Goal: Obtain resource: Download file/media

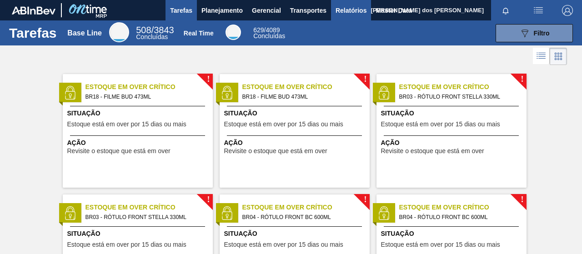
click at [346, 8] on span "Relatórios" at bounding box center [351, 10] width 31 height 11
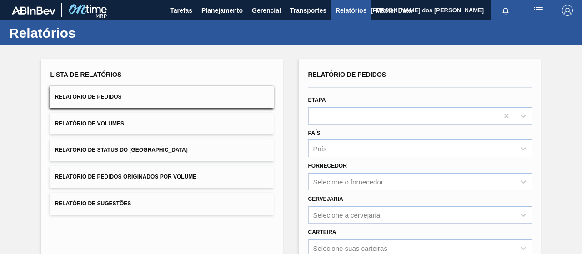
scroll to position [166, 0]
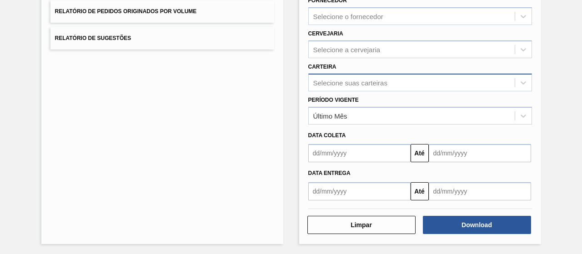
click at [349, 76] on div "Selecione suas carteiras" at bounding box center [412, 82] width 206 height 13
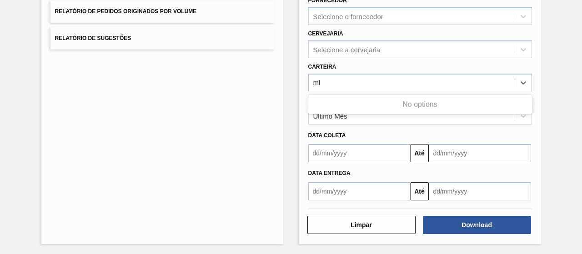
type input "m"
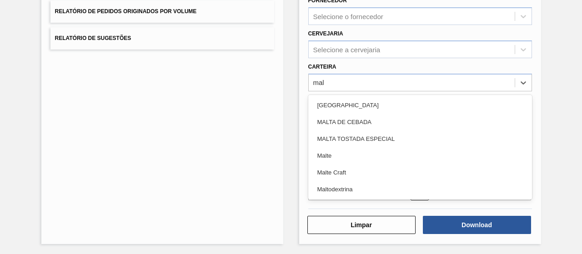
type input "malt"
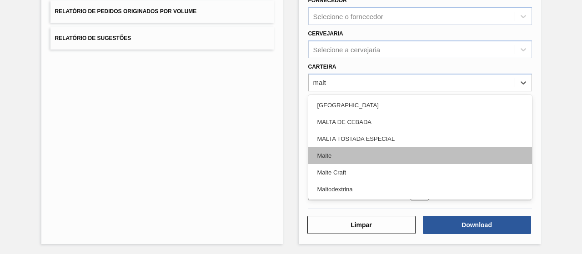
click at [364, 161] on div "Malte" at bounding box center [420, 155] width 224 height 17
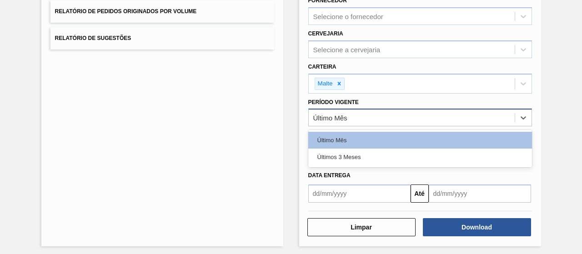
click at [345, 120] on div "Último Mês" at bounding box center [330, 118] width 34 height 8
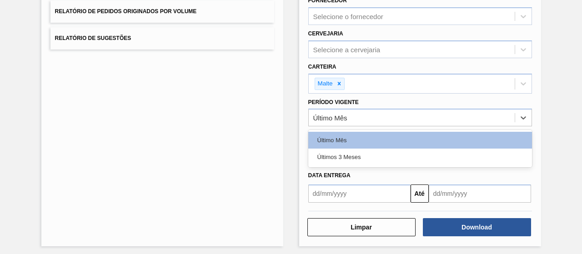
click at [342, 169] on div "Data Entrega" at bounding box center [420, 175] width 231 height 13
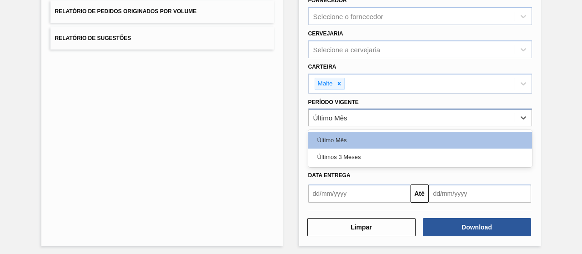
click at [337, 121] on div "Último Mês" at bounding box center [330, 118] width 34 height 8
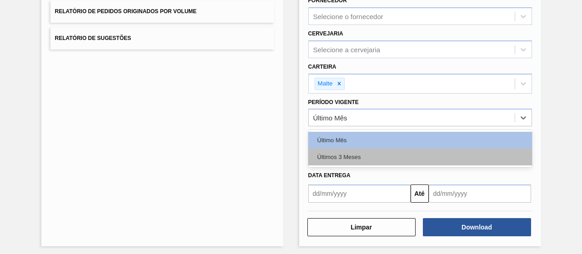
click at [342, 154] on div "Últimos 3 Meses" at bounding box center [420, 157] width 224 height 17
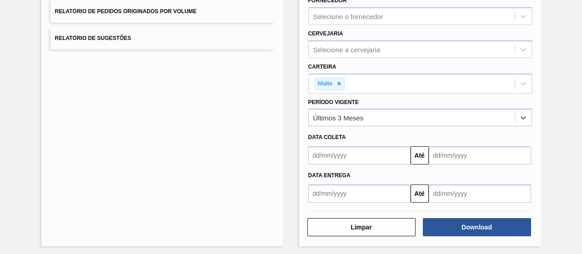
click at [339, 157] on input "text" at bounding box center [359, 155] width 102 height 18
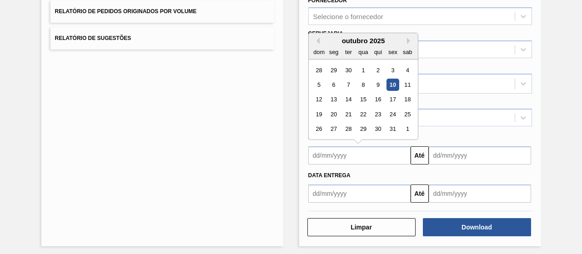
click at [318, 42] on div "outubro 2025" at bounding box center [363, 41] width 109 height 8
click at [314, 38] on button "Previous Month" at bounding box center [316, 41] width 6 height 6
click at [337, 70] on div "1" at bounding box center [333, 70] width 12 height 12
type input "[DATE]"
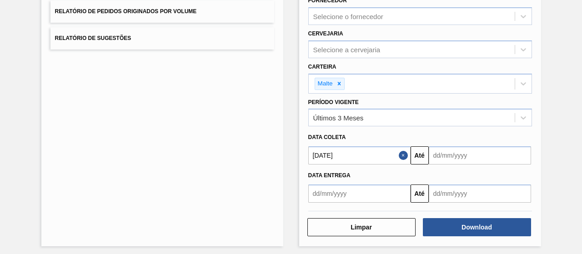
click at [452, 157] on input "text" at bounding box center [480, 155] width 102 height 18
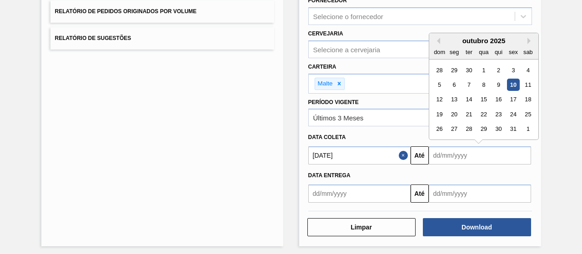
click at [516, 82] on div "10" at bounding box center [513, 85] width 12 height 12
type input "[DATE]"
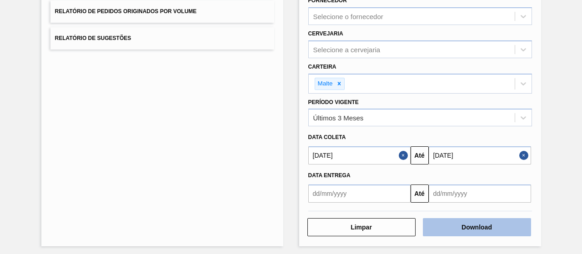
click at [451, 219] on button "Download" at bounding box center [477, 227] width 108 height 18
